Goal: Task Accomplishment & Management: Manage account settings

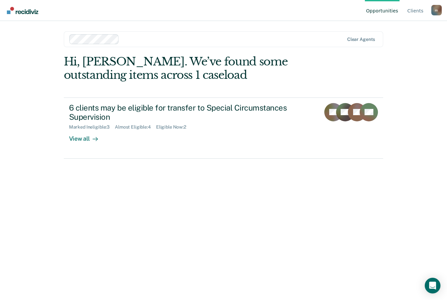
click at [174, 128] on div "Eligible Now : 2" at bounding box center [173, 127] width 35 height 6
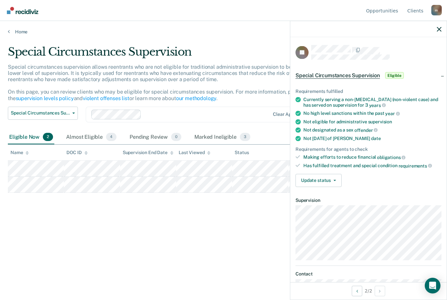
click at [335, 178] on button "Update status" at bounding box center [319, 180] width 46 height 13
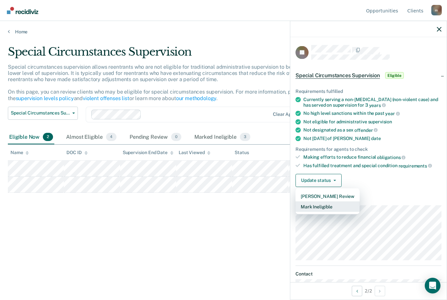
click at [332, 205] on button "Mark Ineligible" at bounding box center [328, 206] width 64 height 10
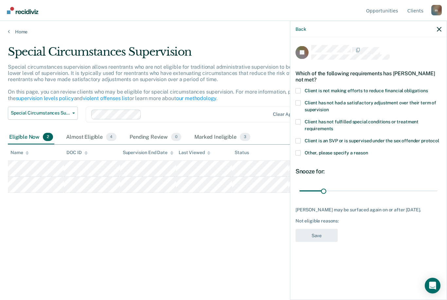
click at [299, 152] on span at bounding box center [298, 152] width 5 height 5
click at [368, 150] on input "Other, please specify a reason" at bounding box center [368, 150] width 0 height 0
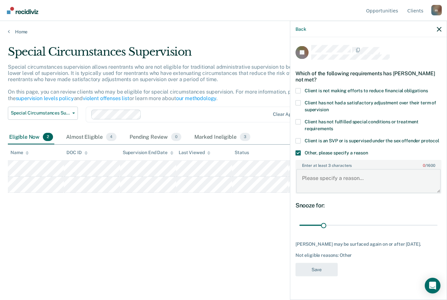
click at [319, 177] on textarea "Enter at least 3 characters 0 / 1600" at bounding box center [368, 181] width 145 height 24
type textarea "Strive"
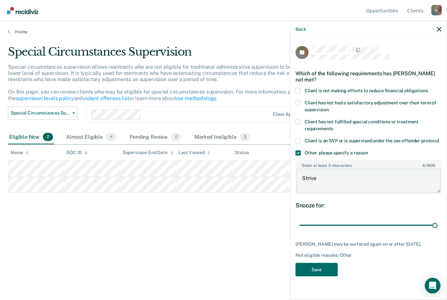
type input "180"
type textarea "Strive"
click at [325, 268] on button "Save" at bounding box center [317, 269] width 42 height 13
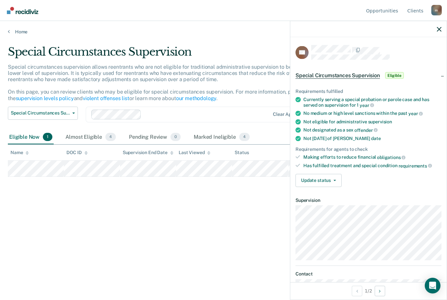
click at [332, 180] on button "Update status" at bounding box center [319, 180] width 46 height 13
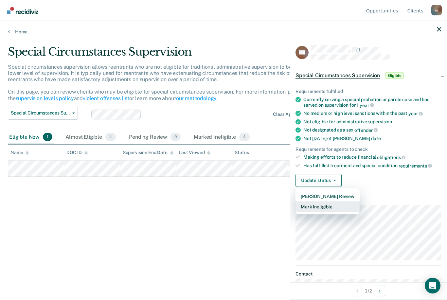
click at [335, 206] on button "Mark Ineligible" at bounding box center [328, 206] width 64 height 10
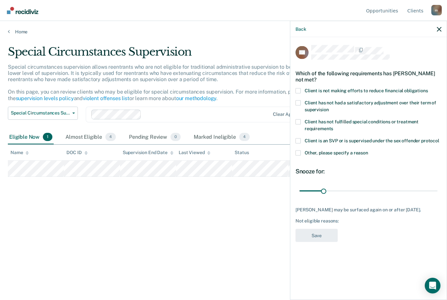
click at [297, 151] on span at bounding box center [298, 152] width 5 height 5
click at [368, 150] on input "Other, please specify a reason" at bounding box center [368, 150] width 0 height 0
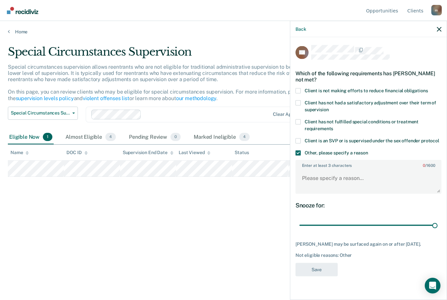
type input "180"
click at [331, 181] on textarea "Enter at least 3 characters 0 / 1600" at bounding box center [368, 181] width 145 height 24
type textarea "No valid home plan"
click at [326, 270] on button "Save" at bounding box center [317, 269] width 42 height 13
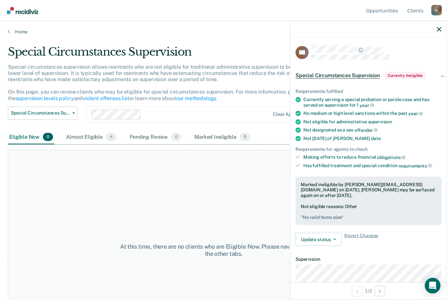
click at [82, 139] on div "Almost Eligible 4" at bounding box center [91, 137] width 53 height 14
